Goal: Navigation & Orientation: Find specific page/section

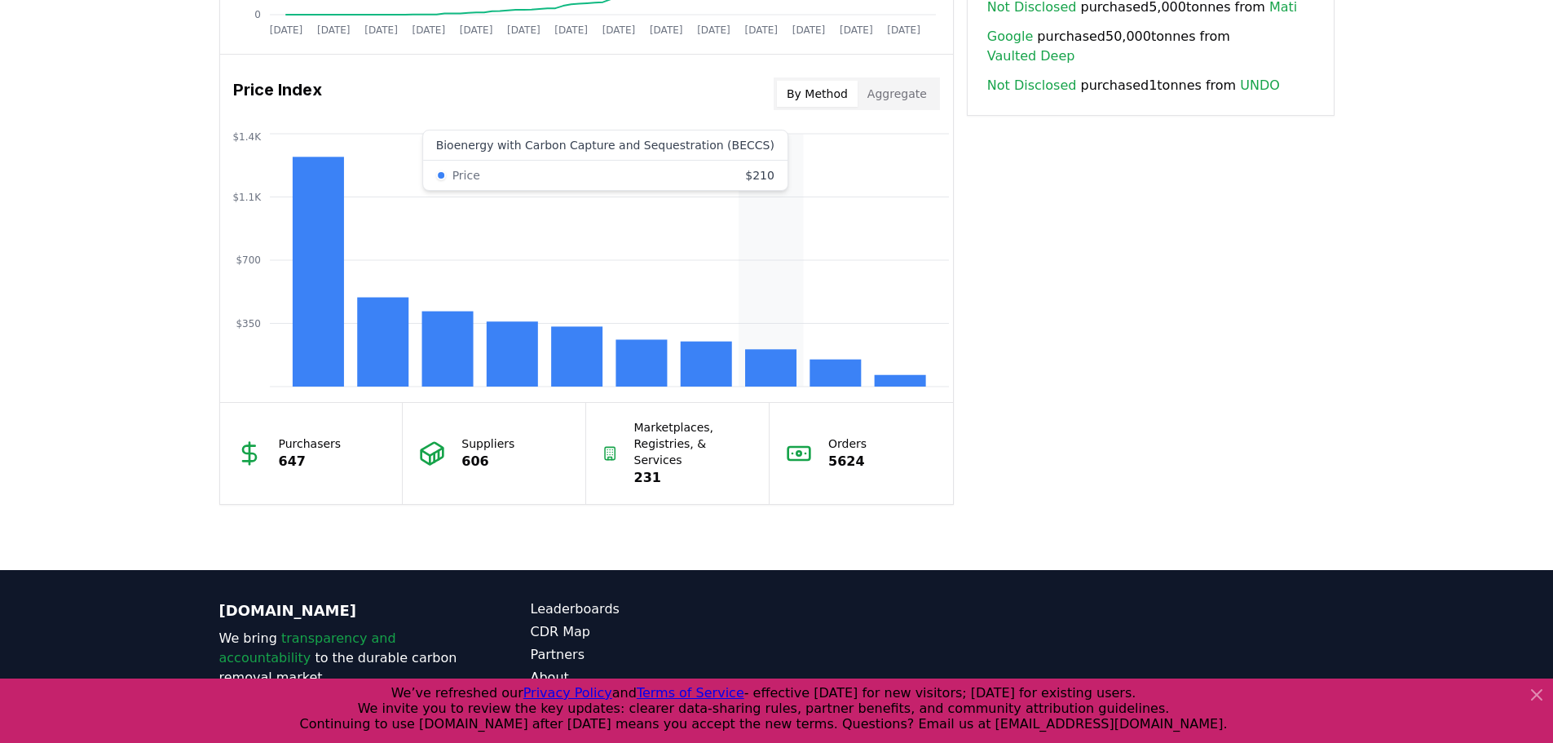
scroll to position [1376, 0]
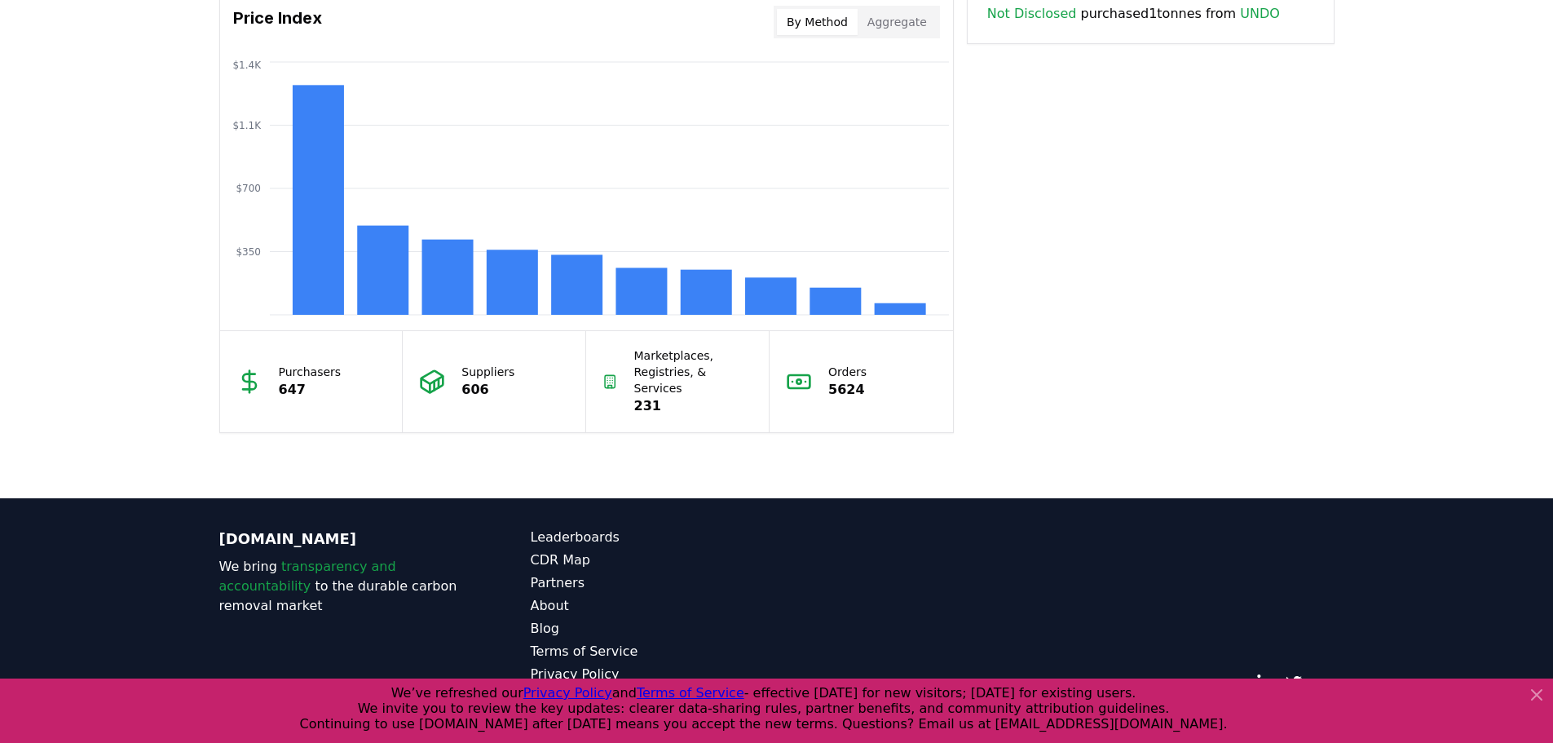
click at [620, 241] on icon at bounding box center [1537, 695] width 20 height 20
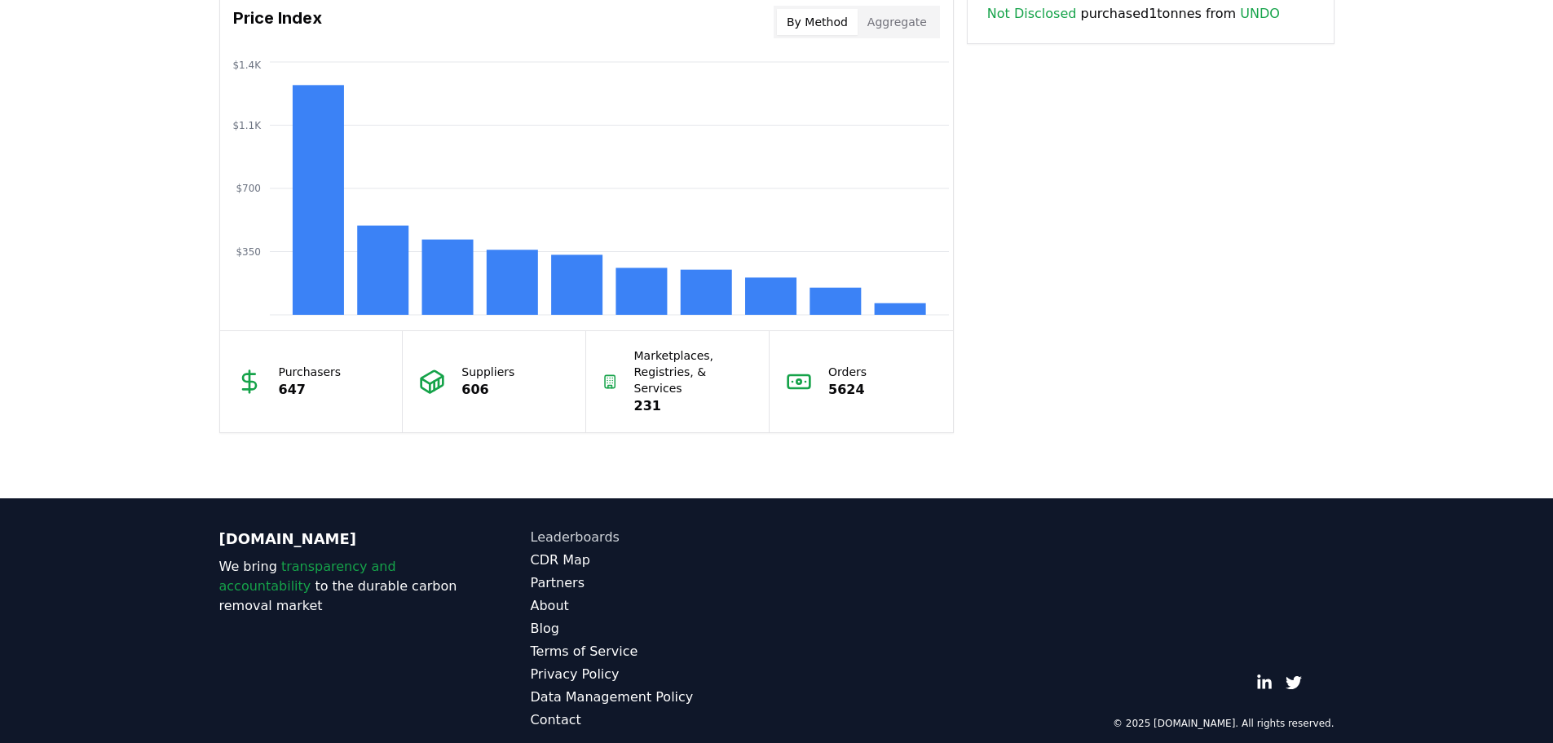
click at [575, 241] on link "Leaderboards" at bounding box center [654, 538] width 246 height 20
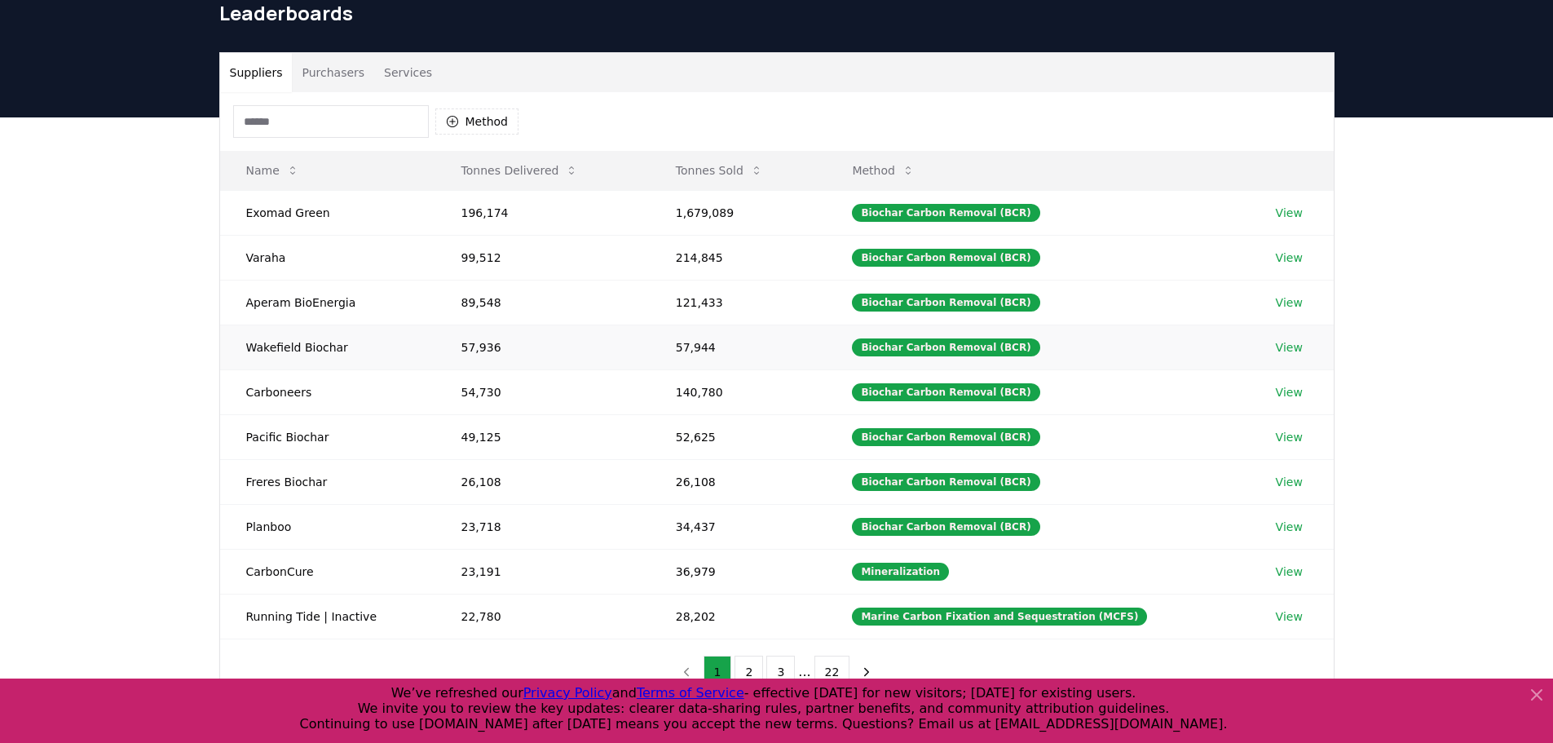
scroll to position [163, 0]
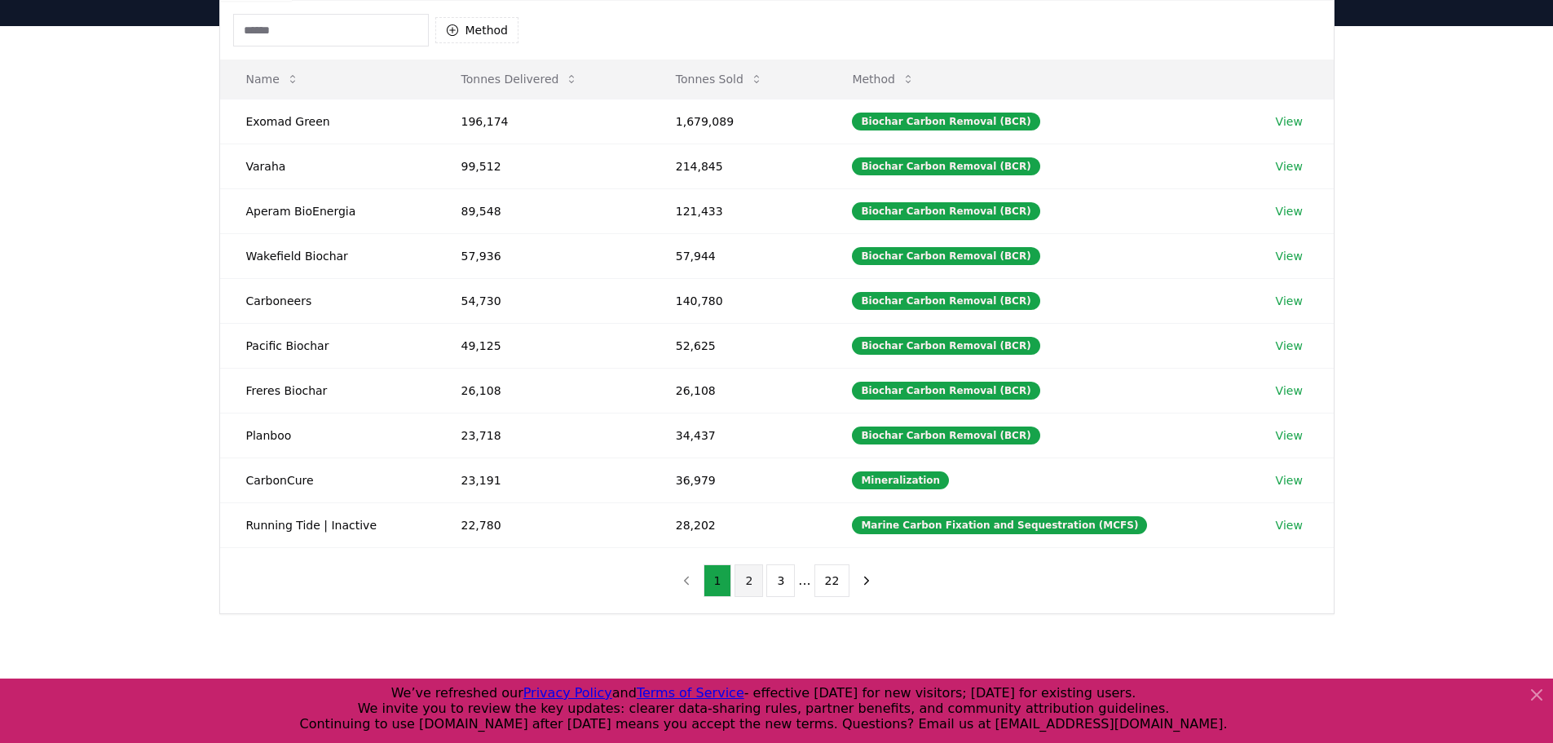
click at [620, 241] on button "2" at bounding box center [749, 580] width 29 height 33
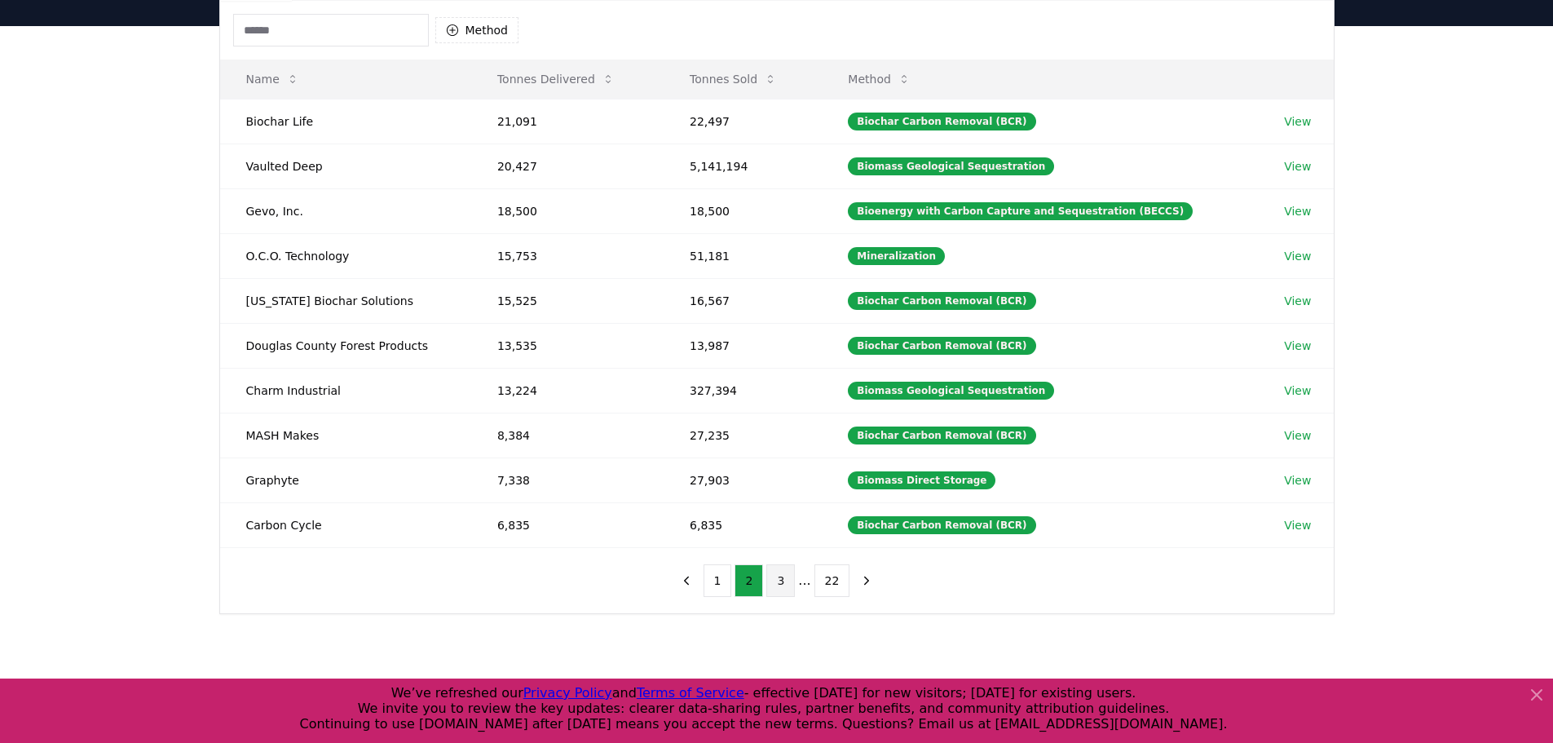
click at [620, 241] on button "3" at bounding box center [780, 580] width 29 height 33
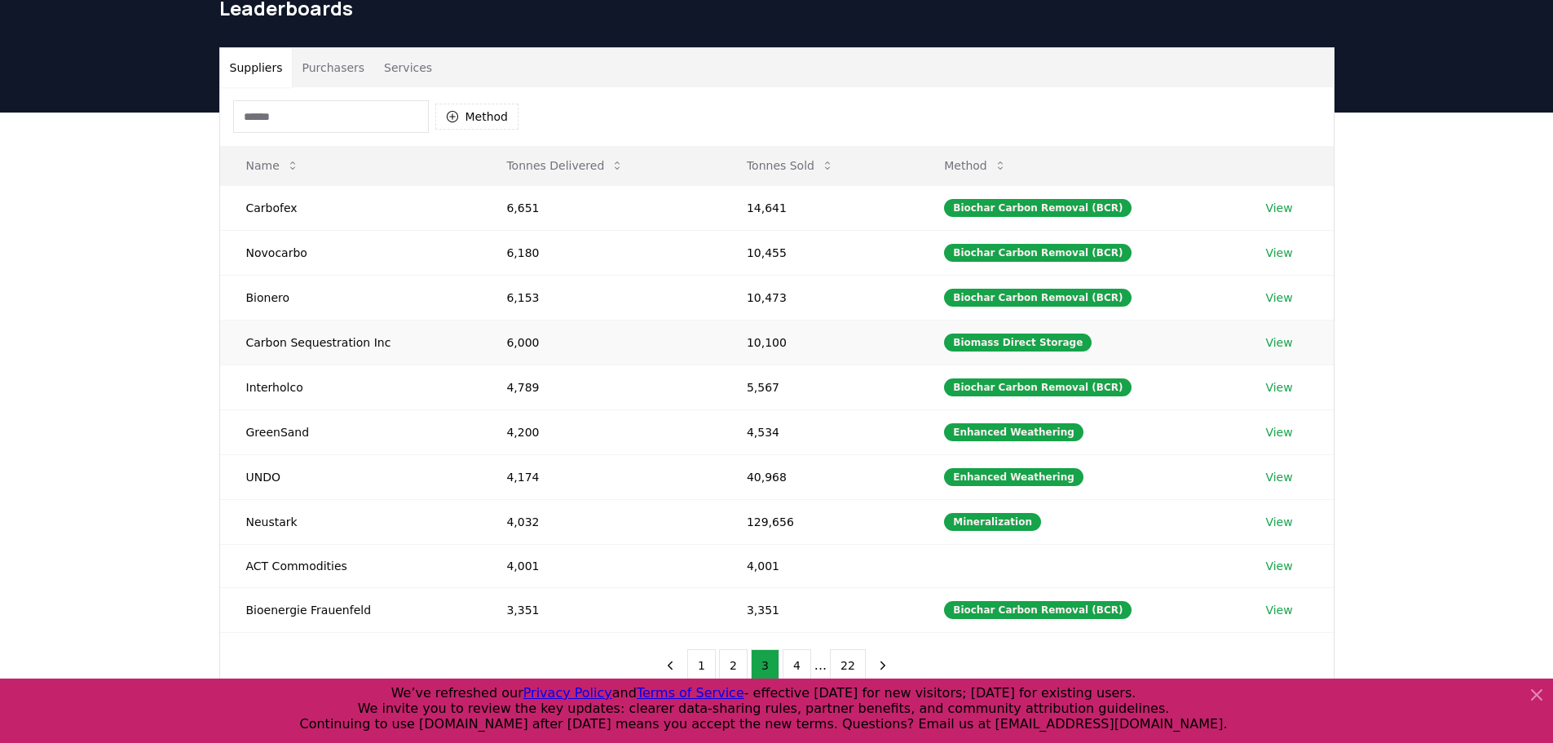
scroll to position [0, 0]
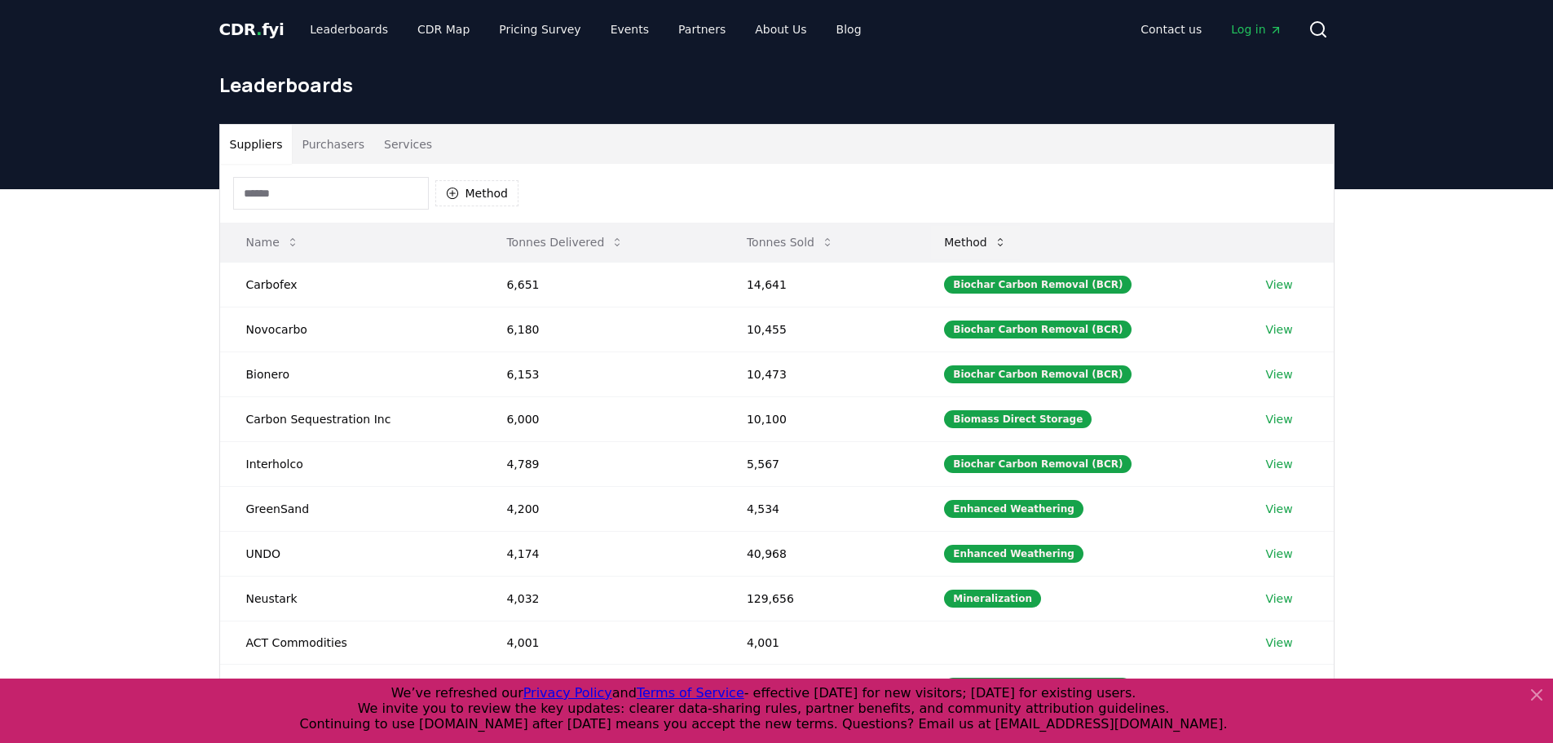
click at [620, 241] on icon at bounding box center [1000, 242] width 13 height 13
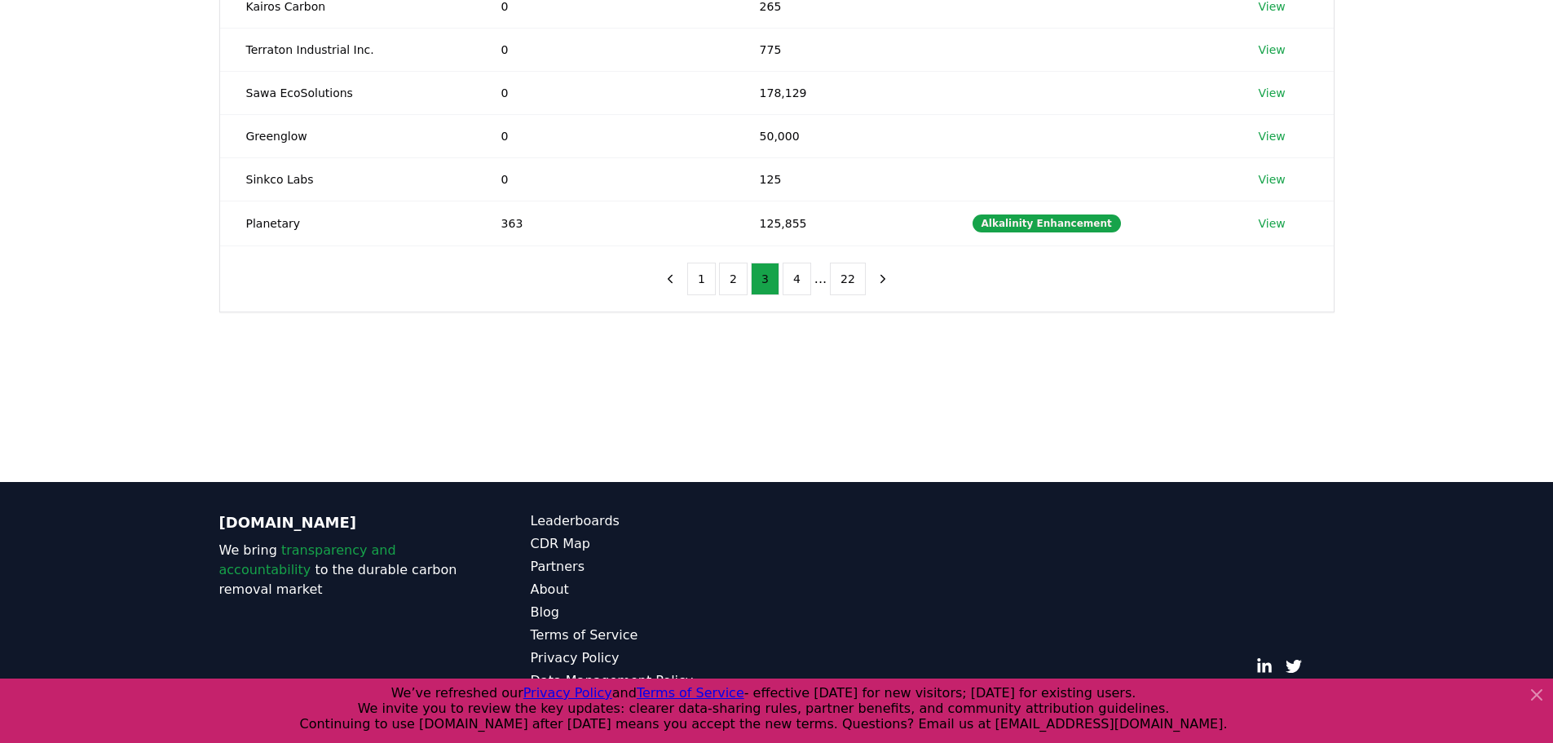
scroll to position [287, 0]
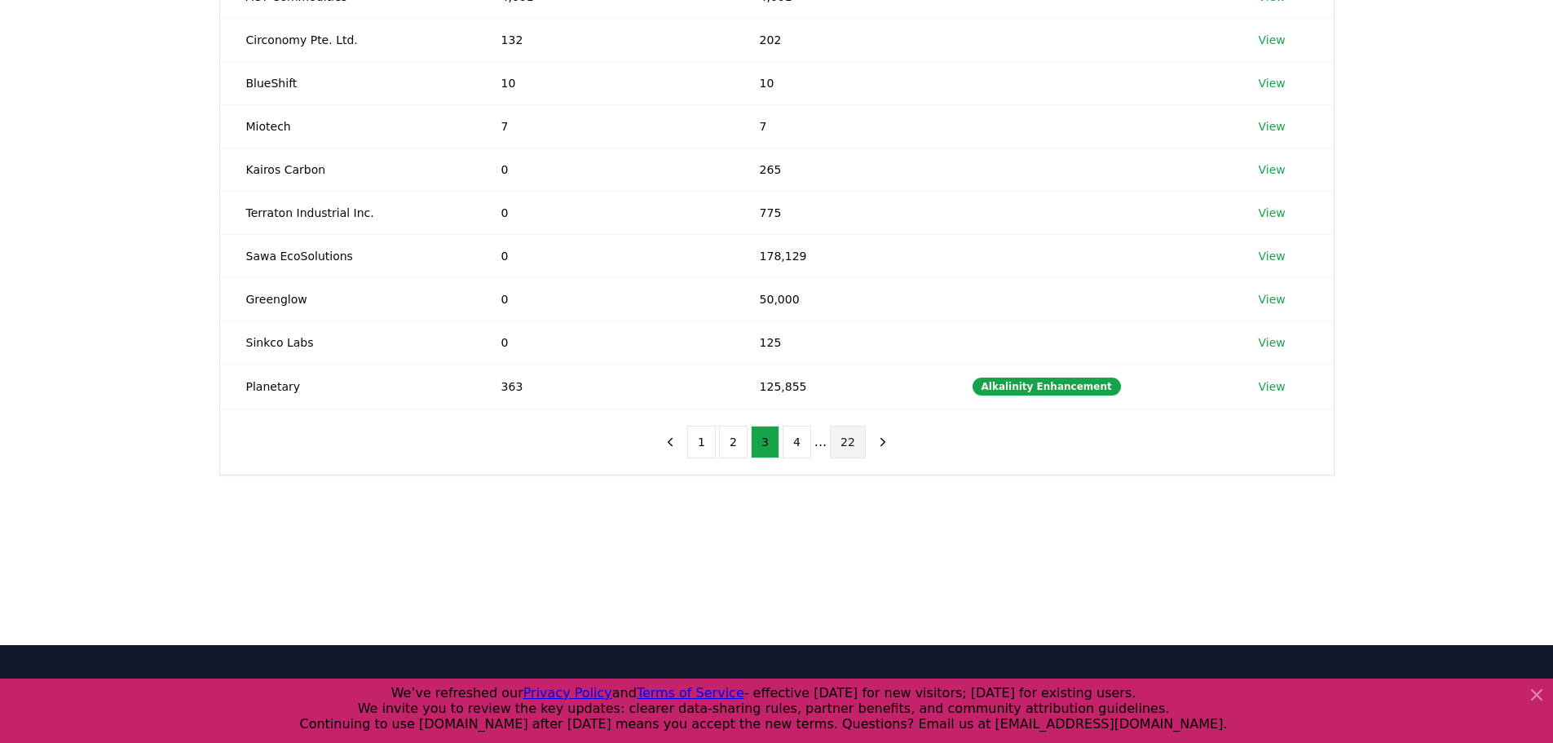
click at [620, 241] on button "22" at bounding box center [848, 442] width 36 height 33
